Goal: Information Seeking & Learning: Understand process/instructions

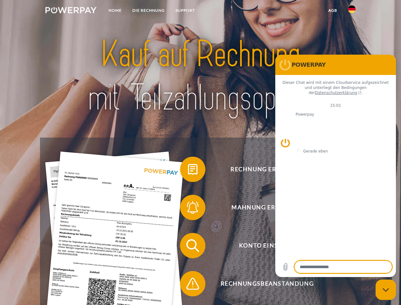
click at [71, 11] on img at bounding box center [70, 10] width 51 height 6
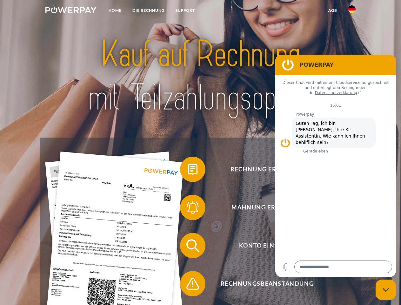
click at [352, 11] on img at bounding box center [352, 9] width 8 height 8
click at [332, 10] on link "agb" at bounding box center [333, 10] width 20 height 11
click at [188, 170] on span at bounding box center [183, 169] width 32 height 32
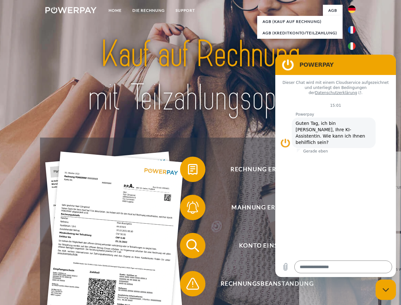
click at [188, 208] on div "Rechnung erhalten? Mahnung erhalten? Konto einsehen" at bounding box center [200, 264] width 320 height 254
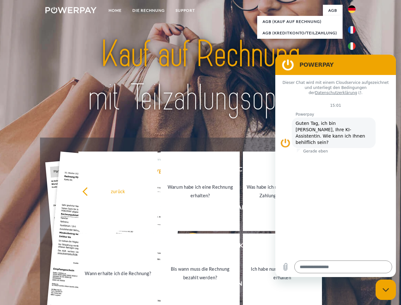
click at [188, 247] on link "Bis wann muss die Rechnung bezahlt werden?" at bounding box center [200, 272] width 79 height 79
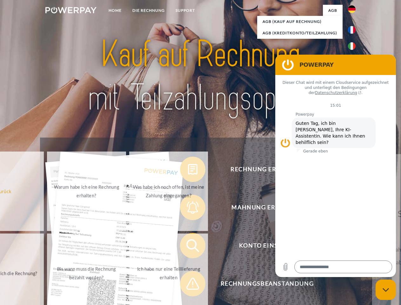
click at [188, 285] on span at bounding box center [183, 283] width 32 height 32
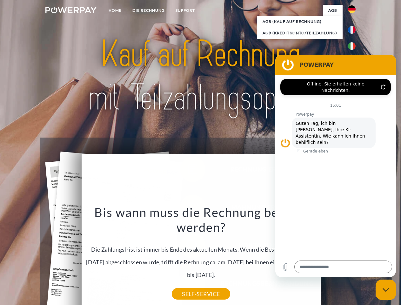
click at [385, 289] on icon "Messaging-Fenster schließen" at bounding box center [385, 289] width 7 height 4
type textarea "*"
